Goal: Navigation & Orientation: Find specific page/section

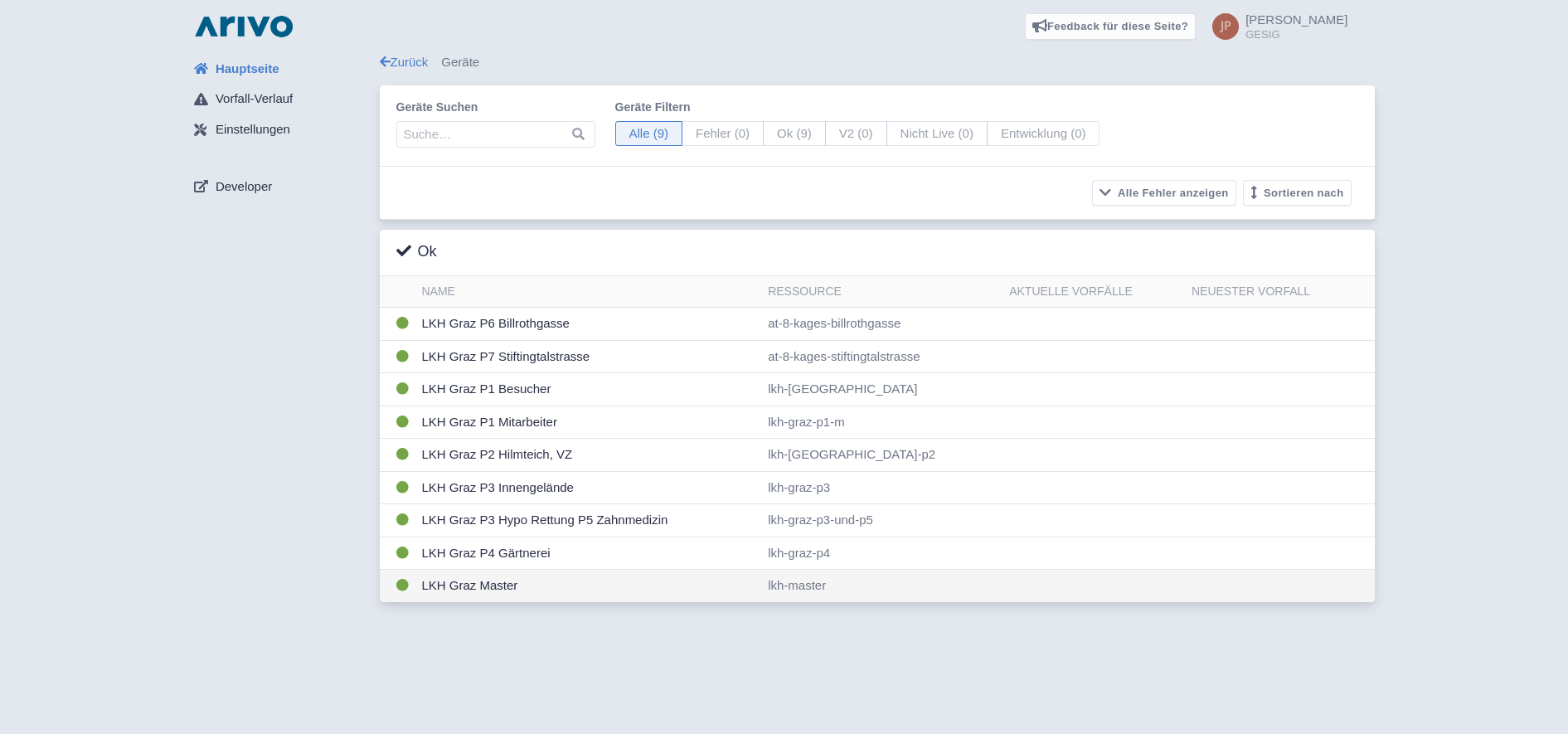
click at [499, 584] on td "LKH Graz Master" at bounding box center [589, 585] width 347 height 33
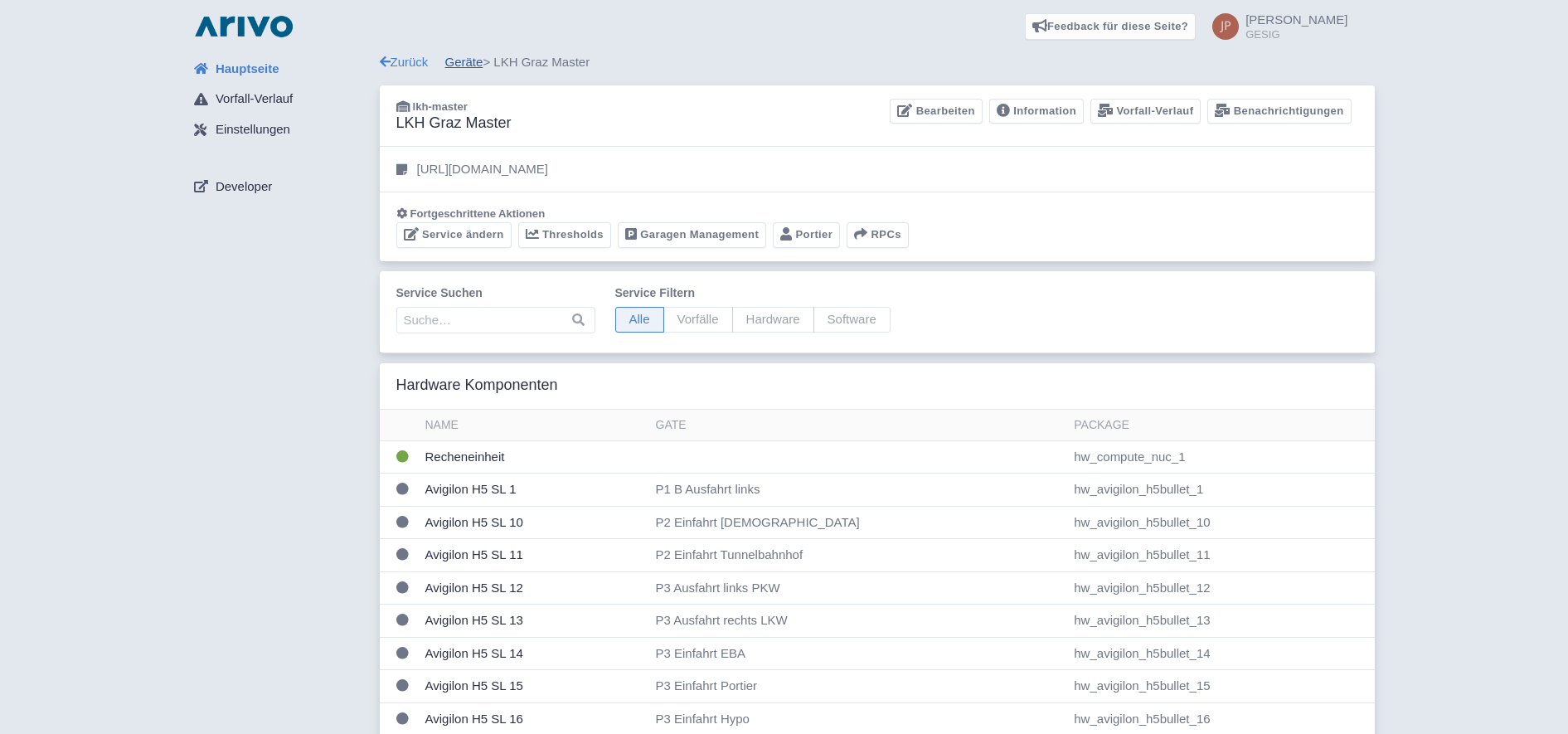
click at [466, 62] on link "Geräte" at bounding box center [464, 62] width 38 height 14
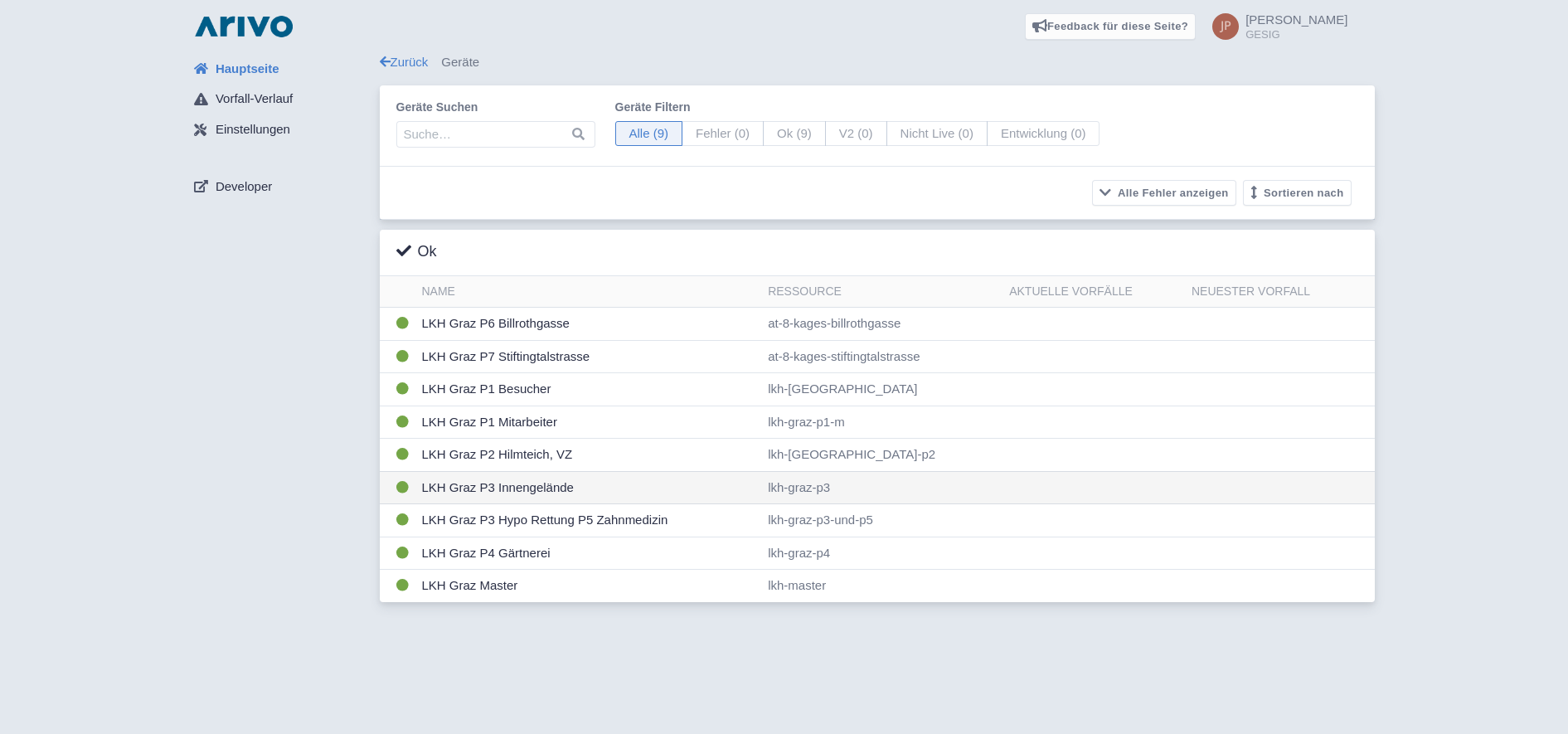
click at [496, 487] on td "LKH Graz P3 Innengelände" at bounding box center [589, 488] width 347 height 33
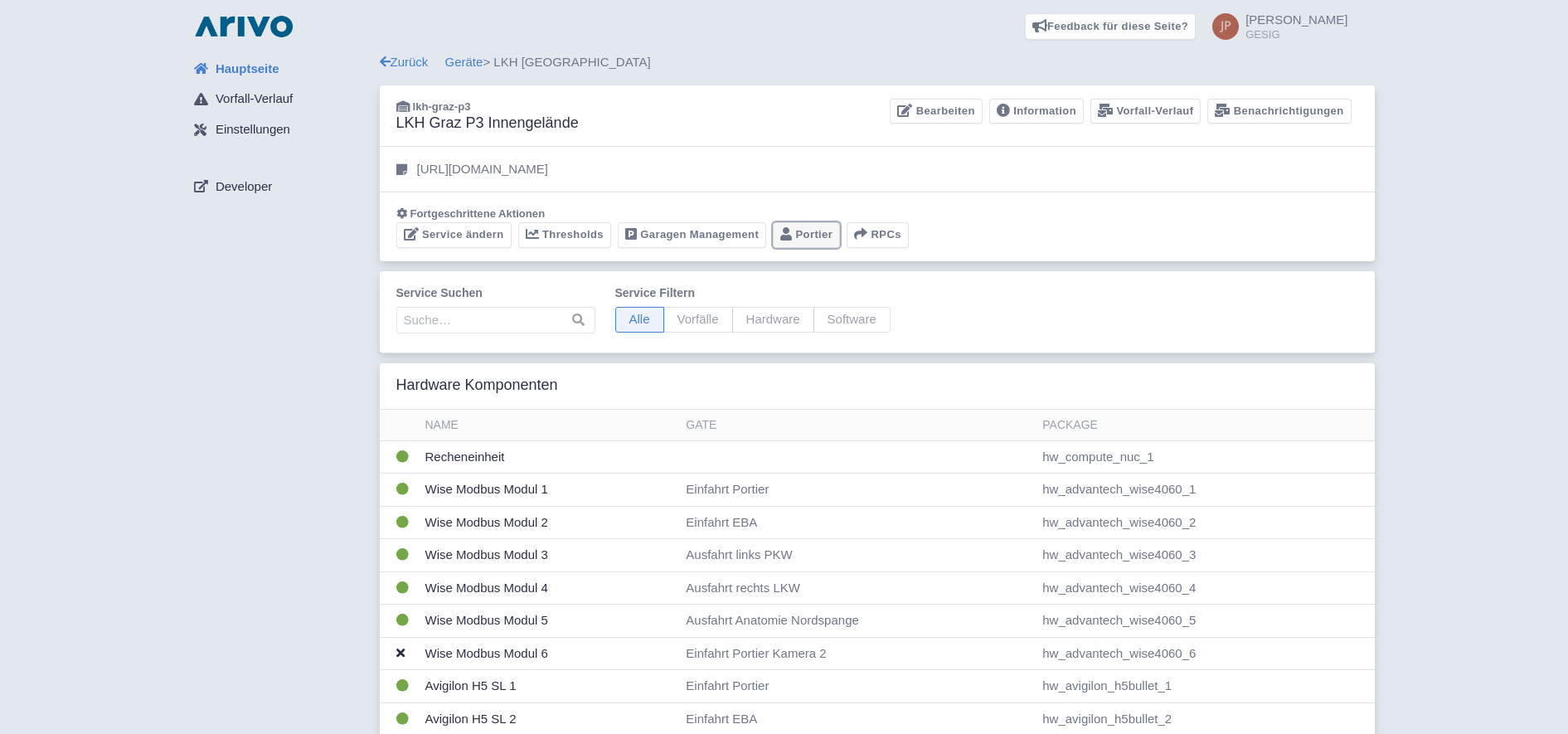
click at [798, 235] on link "Portier" at bounding box center [806, 234] width 67 height 26
